Goal: Information Seeking & Learning: Learn about a topic

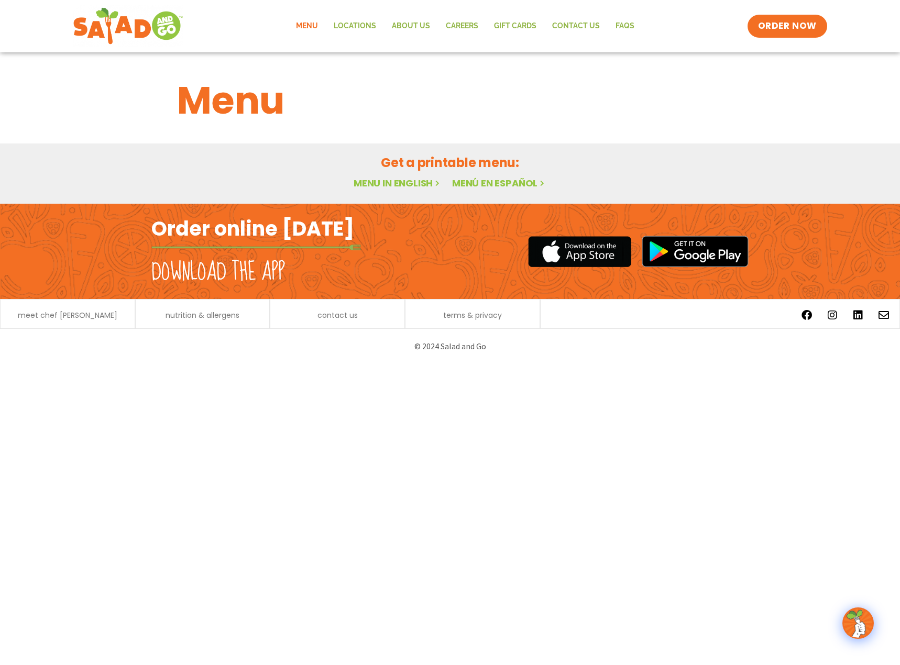
click at [304, 25] on link "Menu" at bounding box center [307, 26] width 38 height 24
click at [300, 28] on link "Menu" at bounding box center [307, 26] width 38 height 24
click at [46, 315] on span "meet chef [PERSON_NAME]" at bounding box center [68, 315] width 100 height 7
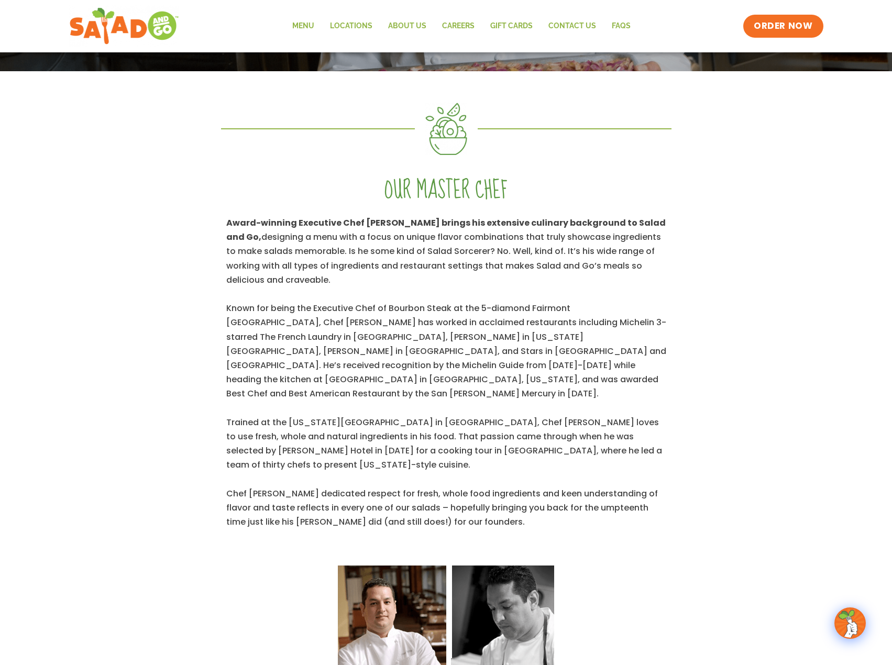
scroll to position [58, 0]
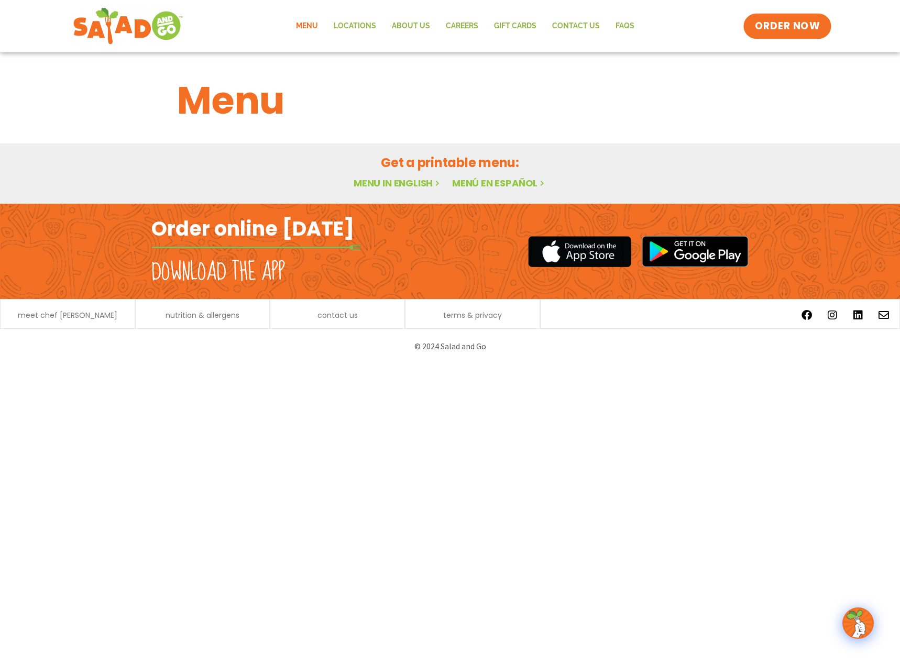
click at [794, 28] on span "ORDER NOW" at bounding box center [787, 26] width 65 height 14
click at [223, 279] on h2 "Download the app" at bounding box center [218, 272] width 134 height 29
click at [403, 179] on link "Menu in English" at bounding box center [398, 183] width 88 height 13
click at [399, 187] on link "Menu in English" at bounding box center [398, 183] width 88 height 13
click at [399, 183] on link "Menu in English" at bounding box center [398, 183] width 88 height 13
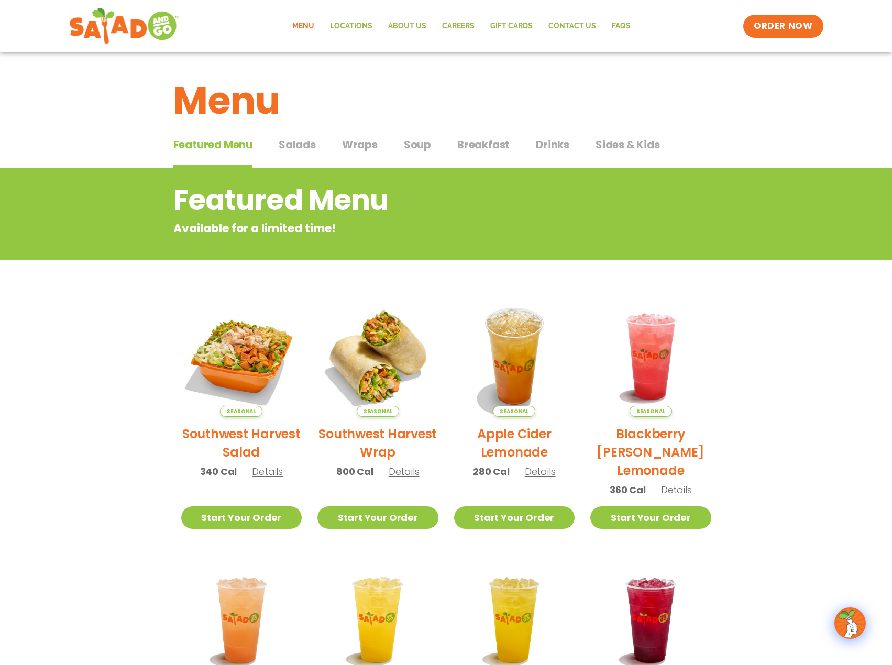
click at [475, 144] on span "Breakfast" at bounding box center [483, 145] width 52 height 16
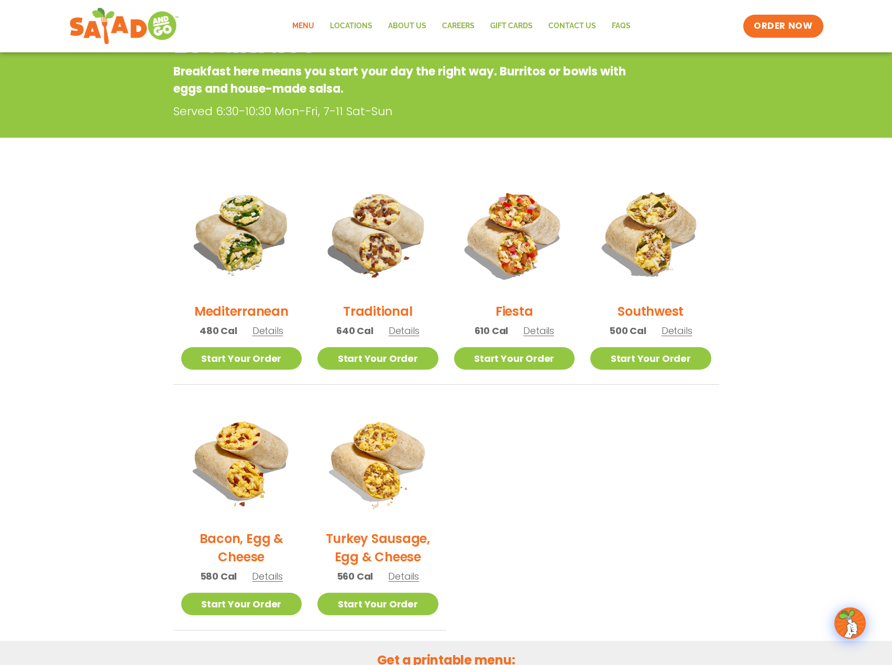
scroll to position [210, 0]
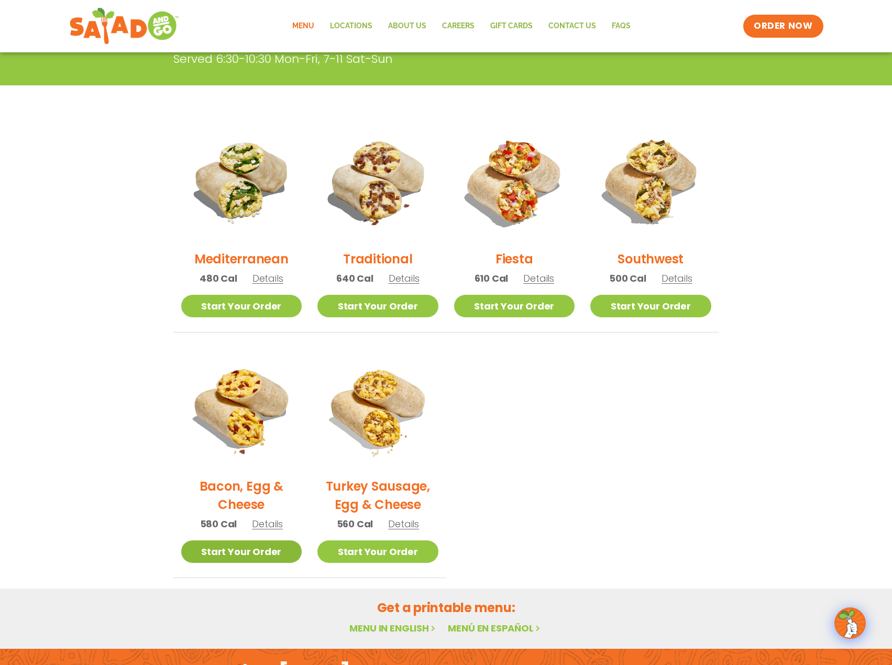
click at [230, 550] on link "Start Your Order" at bounding box center [241, 552] width 121 height 23
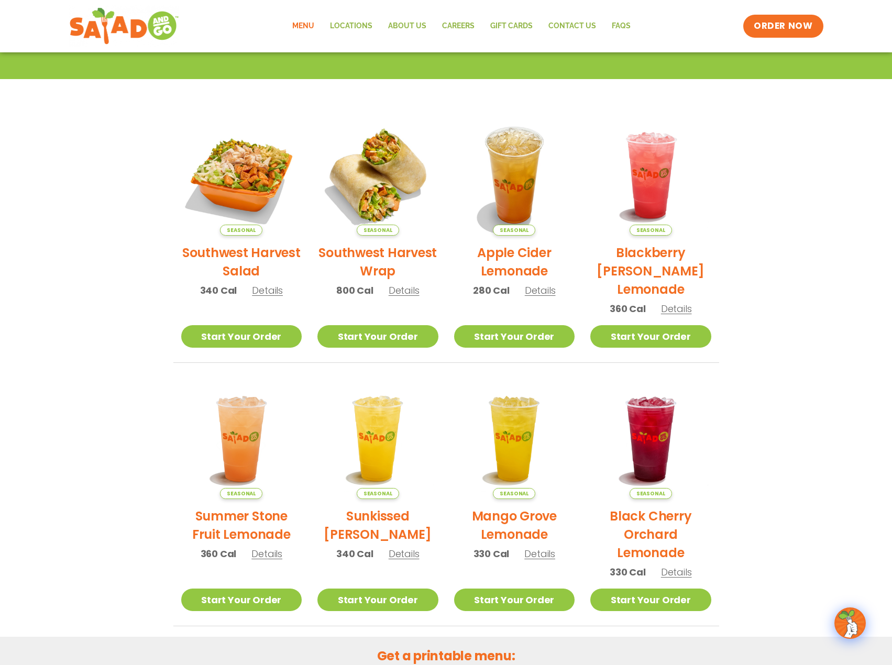
scroll to position [7, 0]
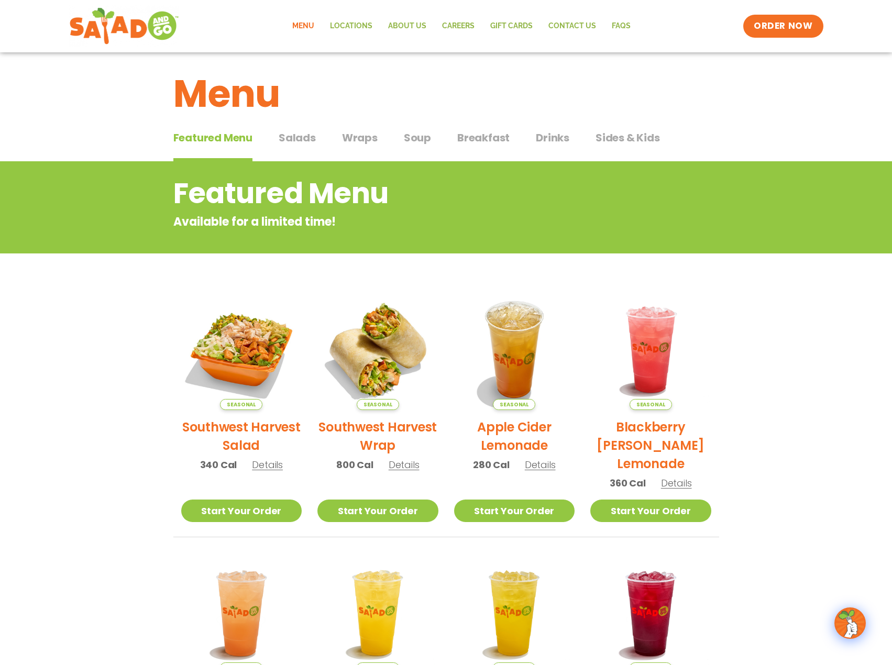
click at [473, 135] on span "Breakfast" at bounding box center [483, 138] width 52 height 16
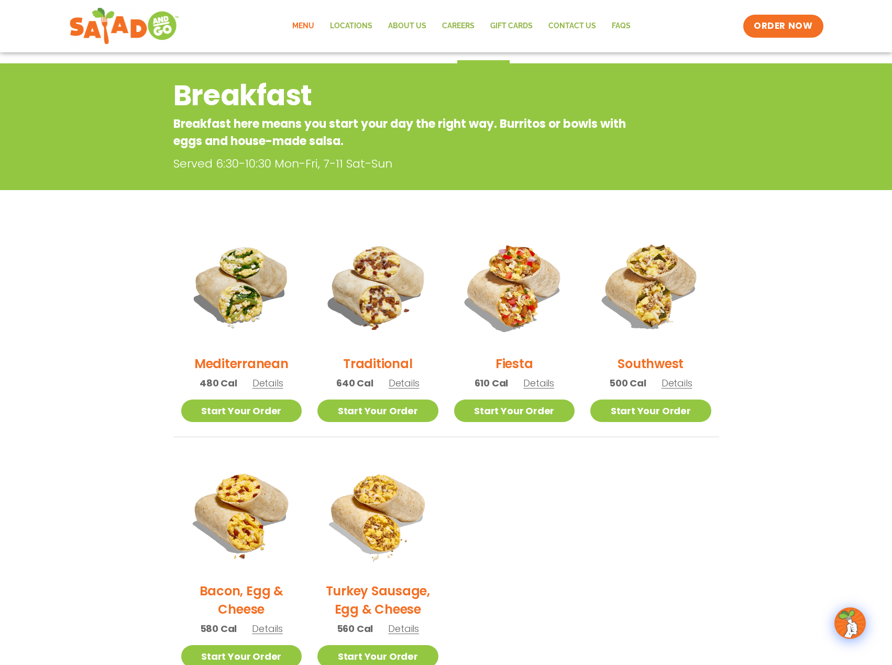
scroll to position [164, 0]
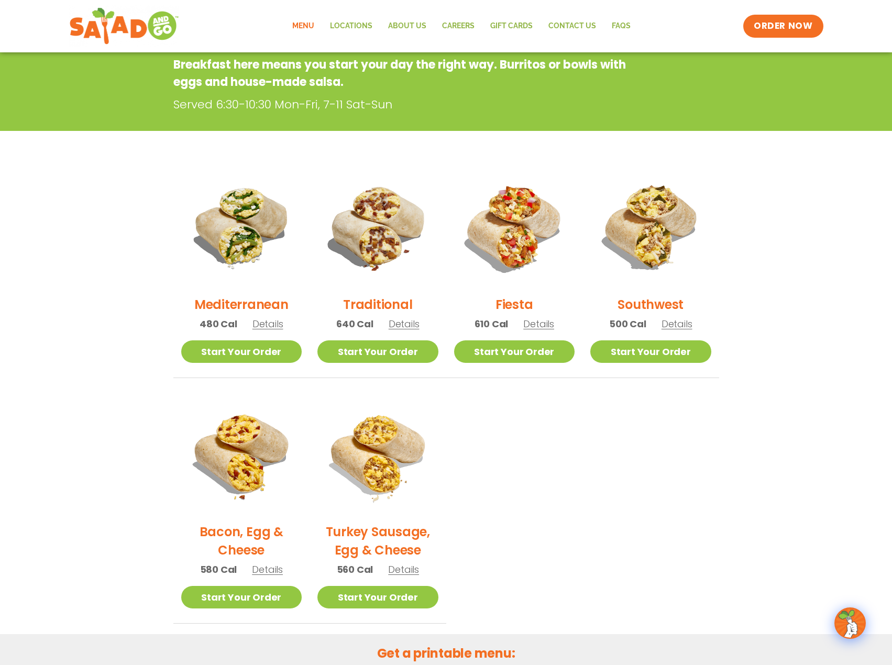
click at [537, 330] on span "Details" at bounding box center [538, 324] width 31 height 13
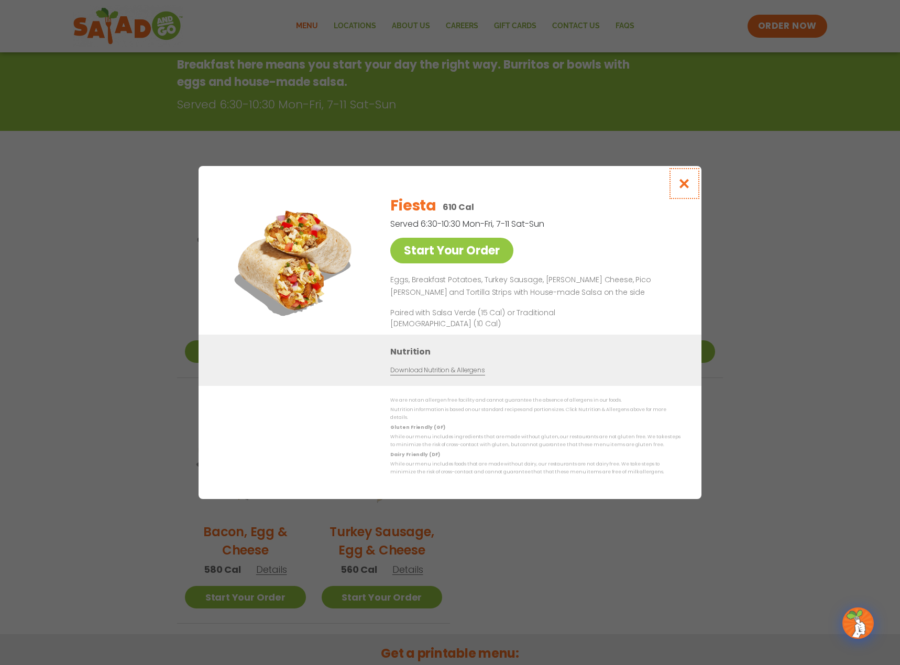
click at [683, 189] on icon "Close modal" at bounding box center [684, 183] width 13 height 11
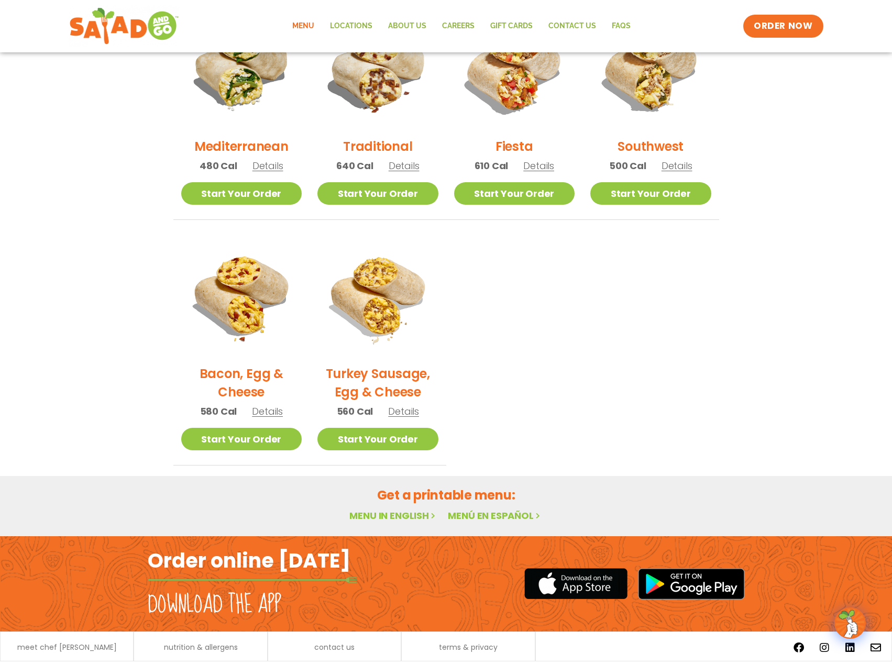
scroll to position [354, 0]
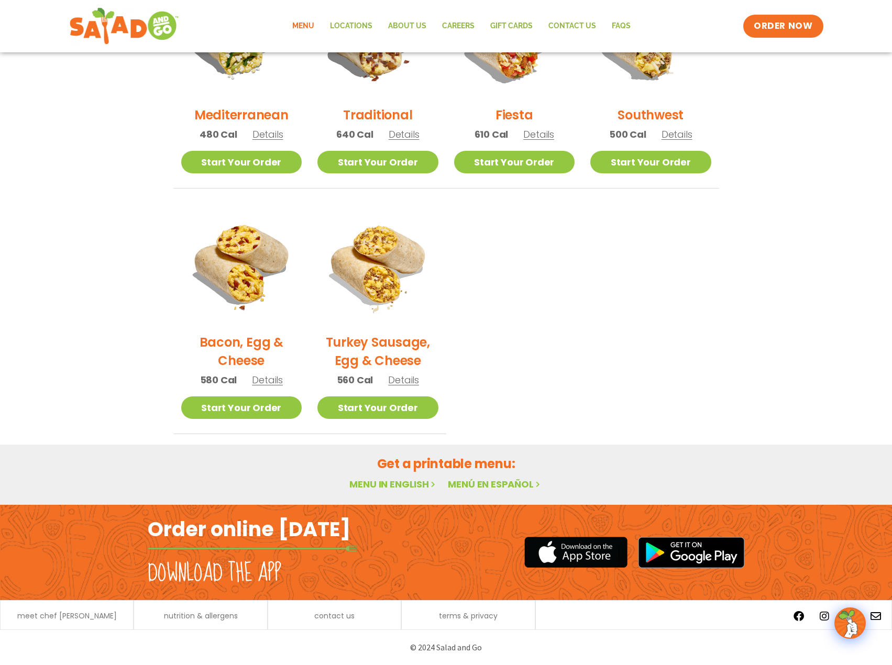
click at [407, 485] on link "Menu in English" at bounding box center [393, 484] width 88 height 13
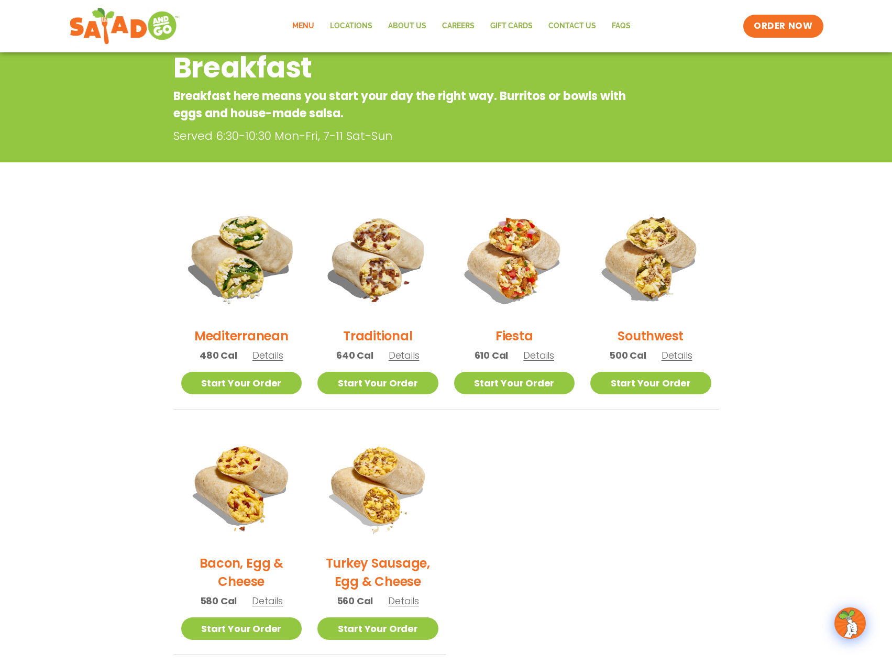
scroll to position [144, 0]
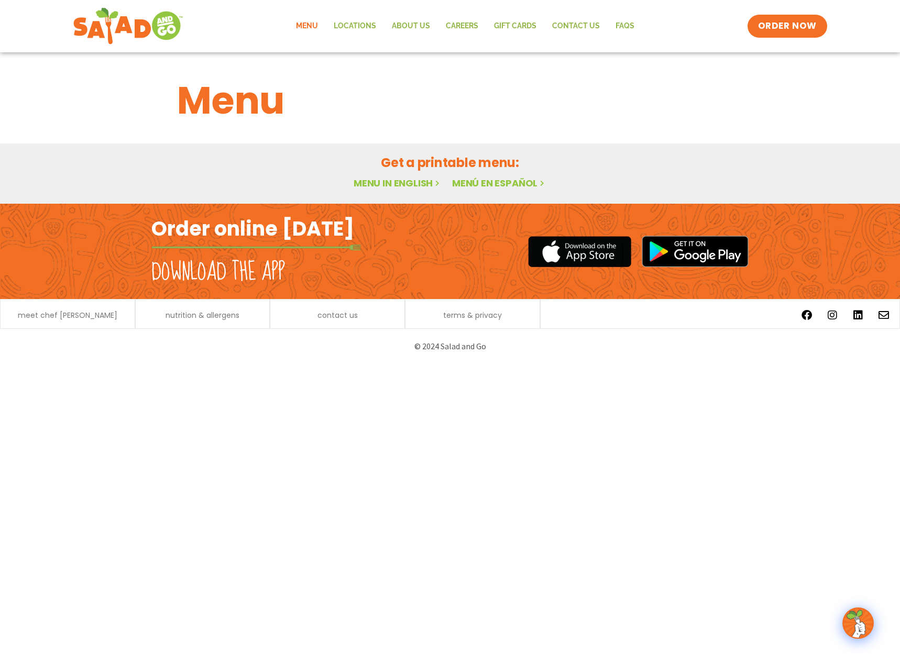
click at [381, 188] on link "Menu in English" at bounding box center [398, 183] width 88 height 13
